Goal: Check status: Check status

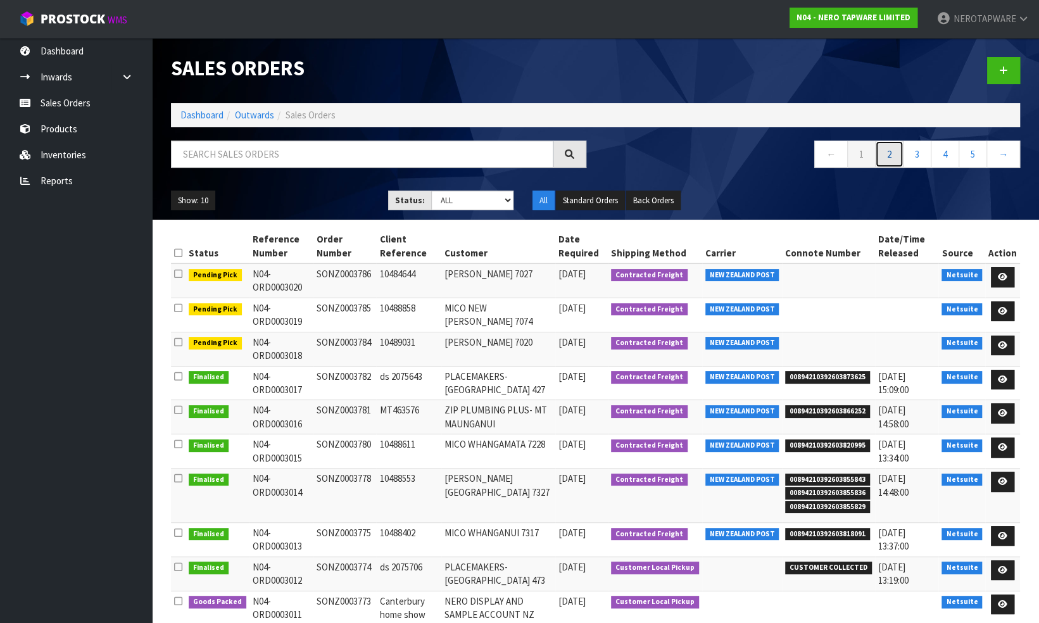
click at [887, 151] on link "2" at bounding box center [889, 154] width 29 height 27
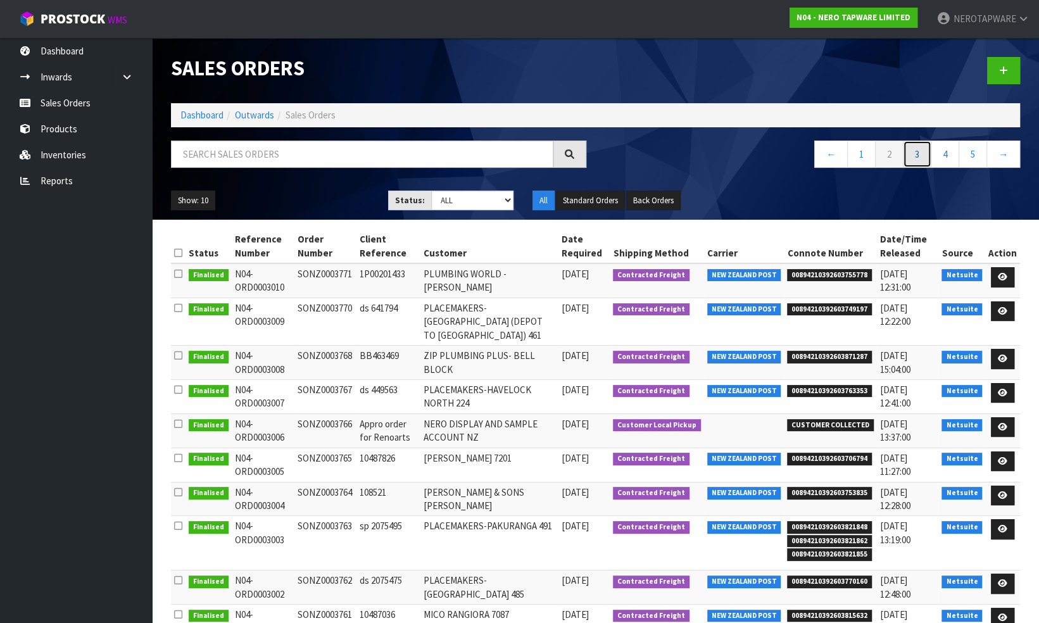
click at [918, 154] on link "3" at bounding box center [917, 154] width 29 height 27
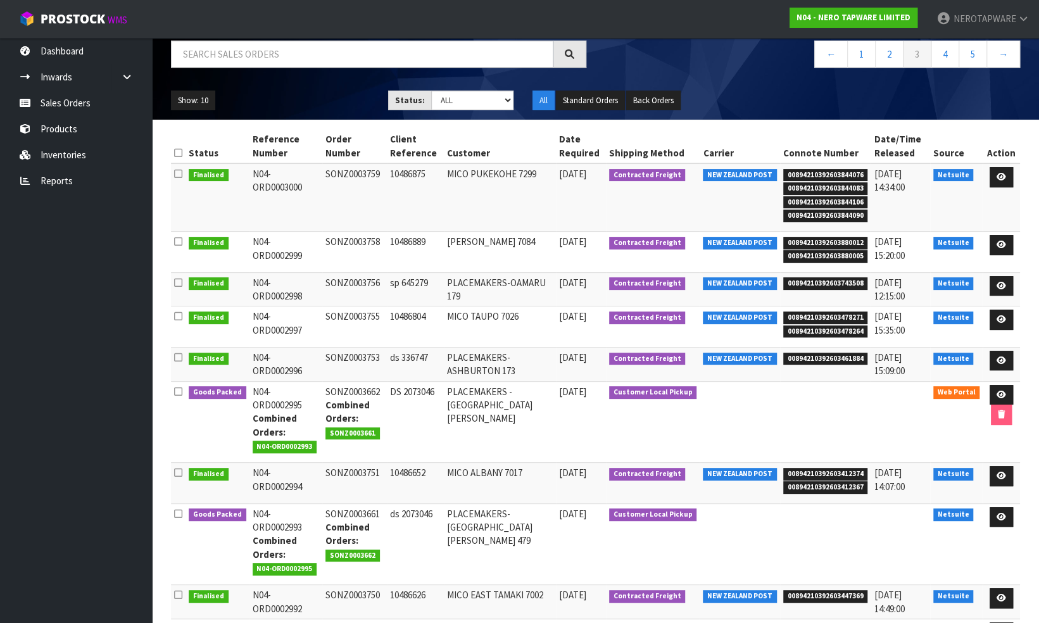
scroll to position [127, 0]
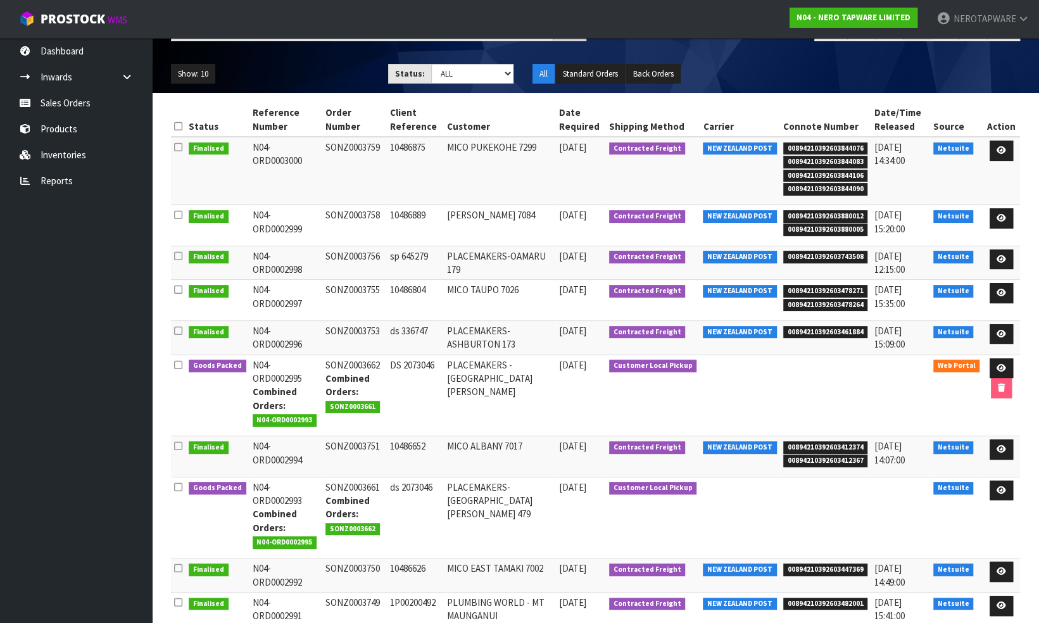
click at [350, 362] on td "SONZ0003662 Combined Orders: SONZ0003661" at bounding box center [354, 396] width 64 height 82
copy td "SONZ0003662"
